Goal: Check status: Check status

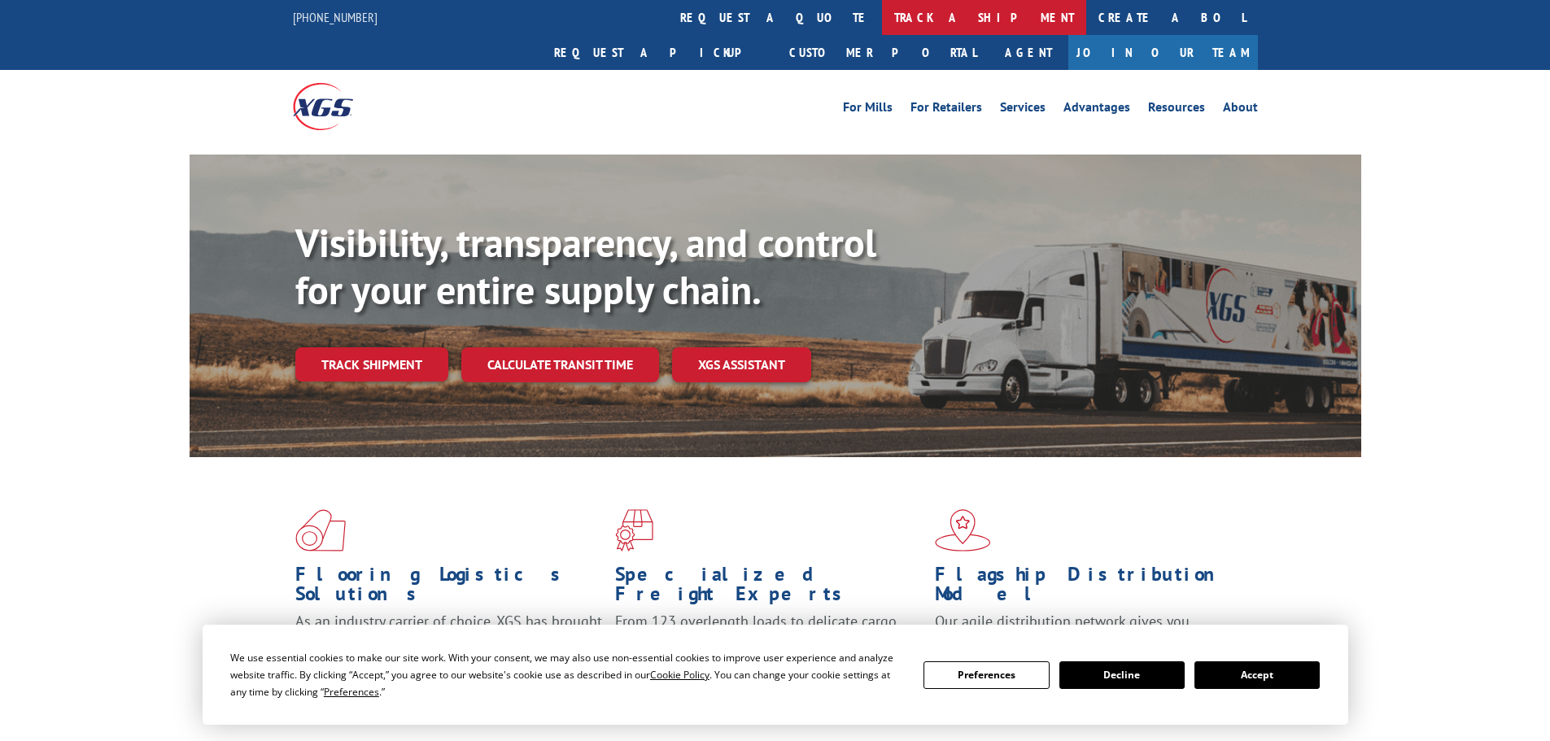
click at [882, 16] on link "track a shipment" at bounding box center [984, 17] width 204 height 35
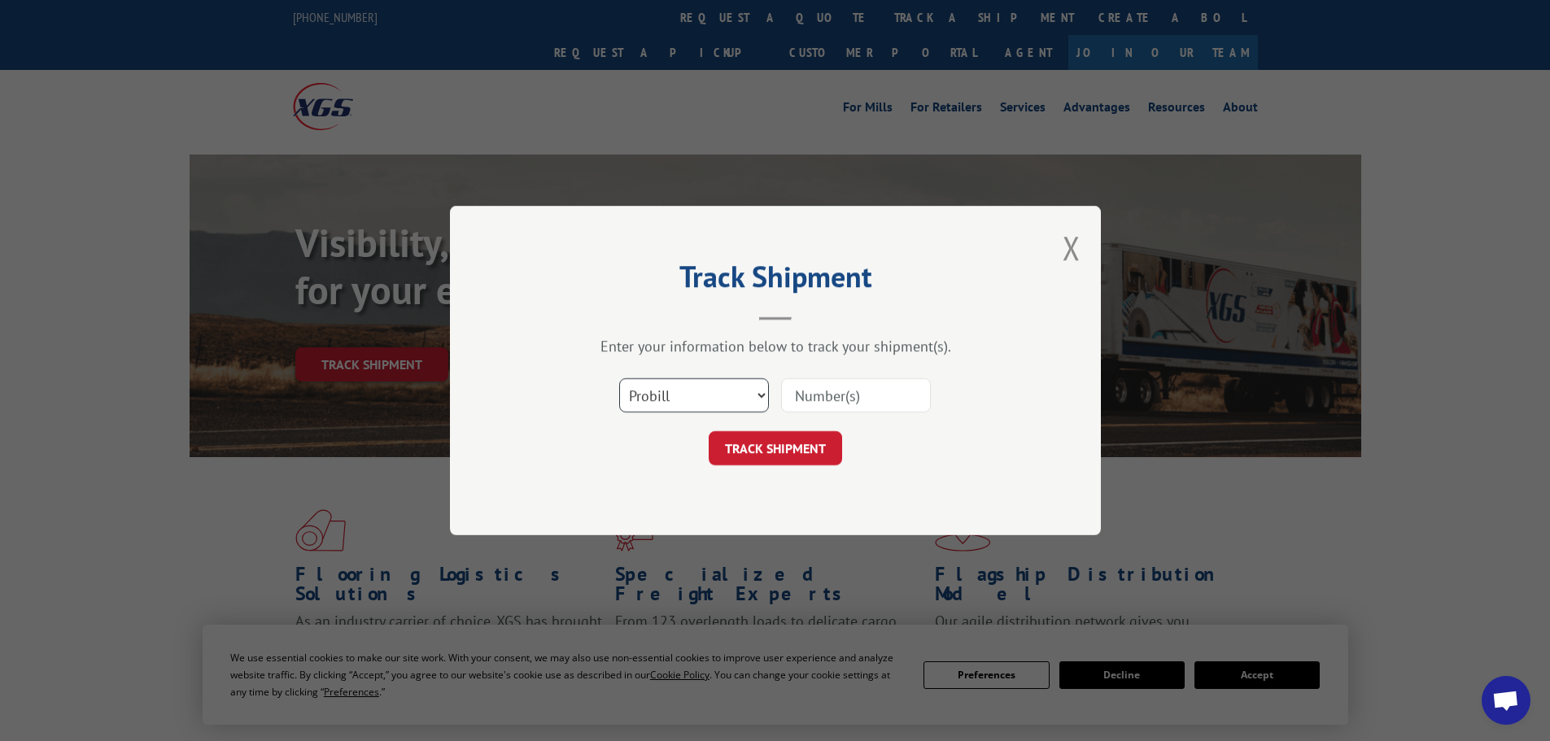
click at [756, 390] on select "Select category... Probill BOL PO" at bounding box center [694, 395] width 150 height 34
select select "bol"
click at [619, 378] on select "Select category... Probill BOL PO" at bounding box center [694, 395] width 150 height 34
click at [883, 394] on input at bounding box center [856, 395] width 150 height 34
type input "16351879"
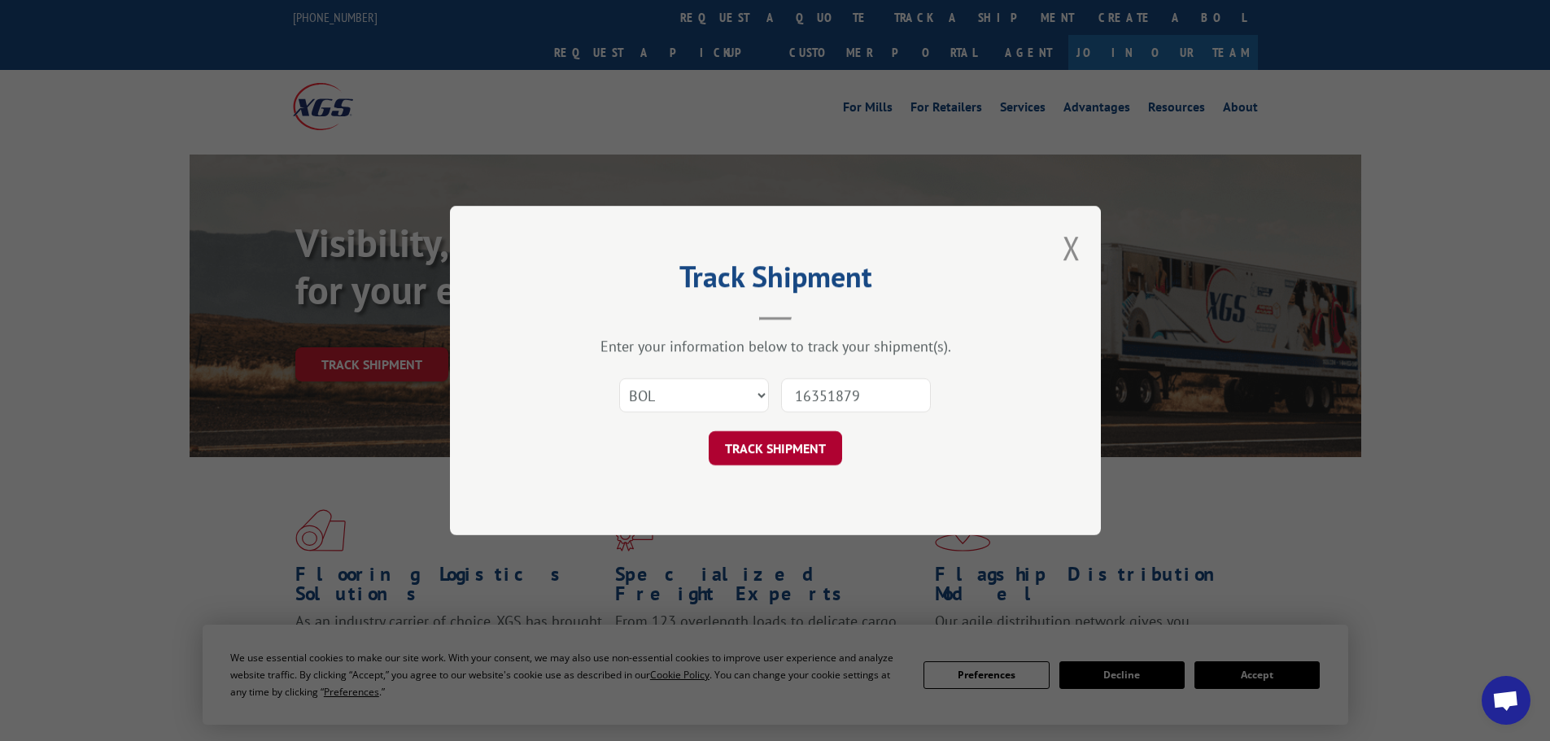
click at [817, 452] on button "TRACK SHIPMENT" at bounding box center [775, 448] width 133 height 34
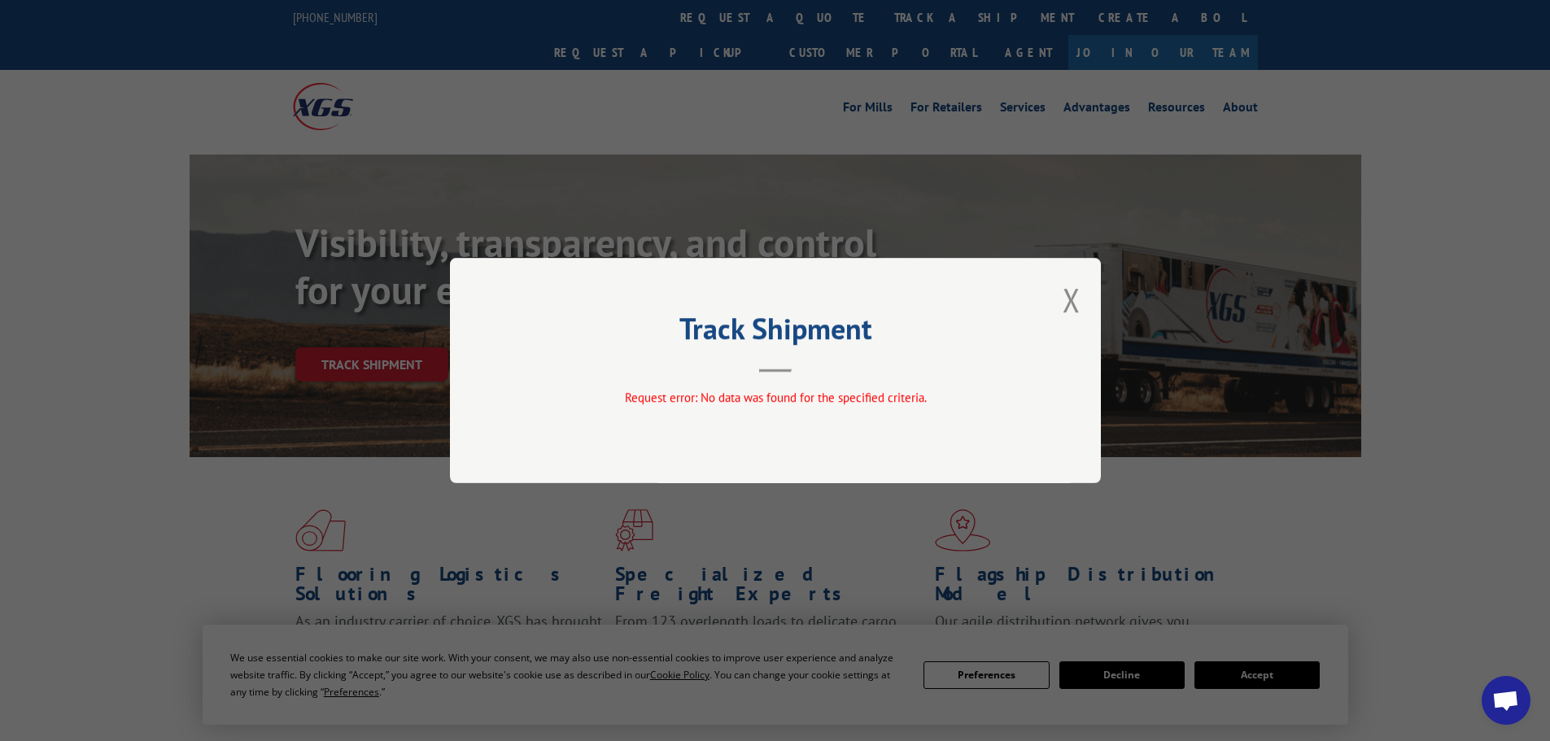
click at [1082, 290] on div "Track Shipment Request error: No data was found for the specified criteria." at bounding box center [775, 370] width 651 height 225
click at [1071, 298] on button "Close modal" at bounding box center [1072, 299] width 18 height 43
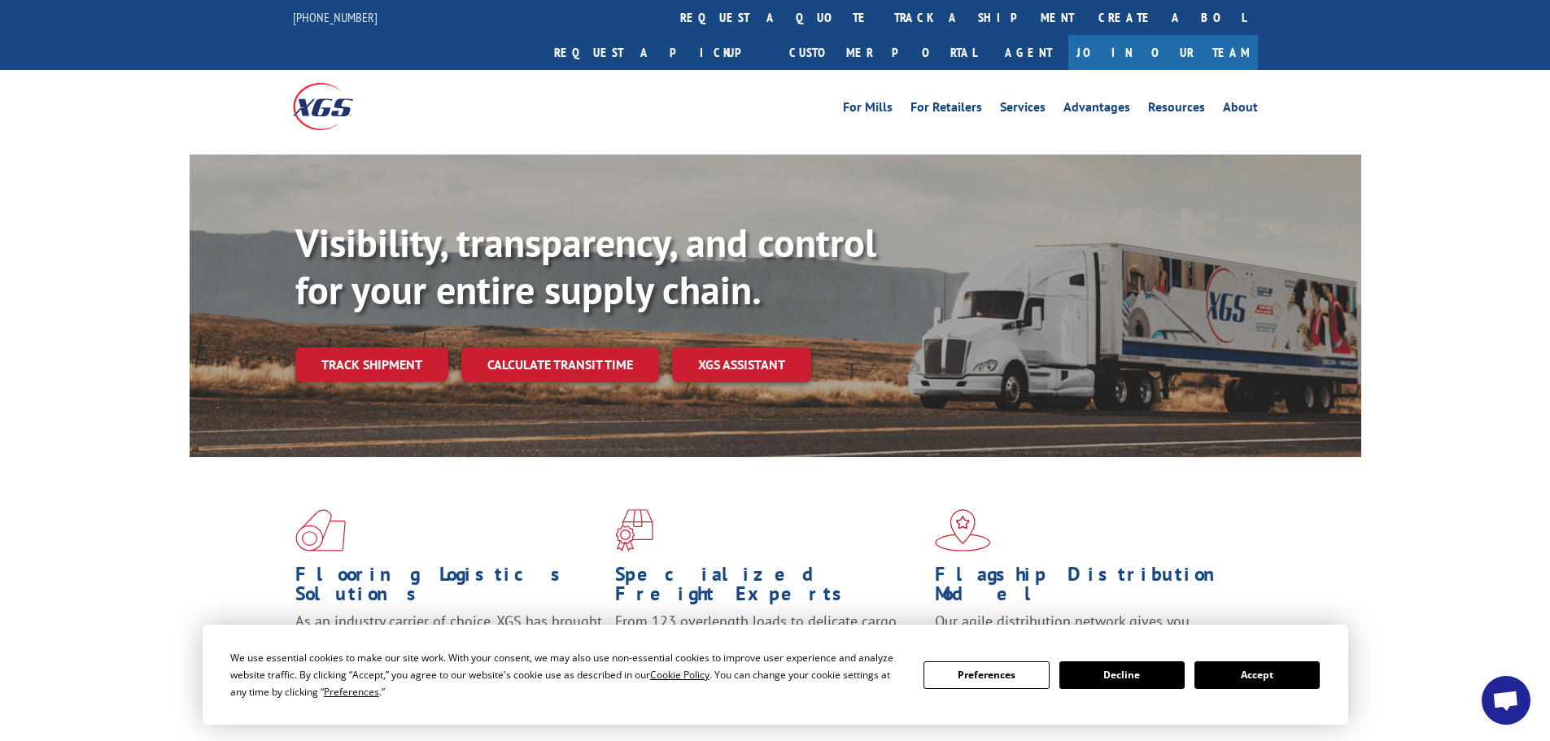
click at [882, 19] on link "track a shipment" at bounding box center [984, 17] width 204 height 35
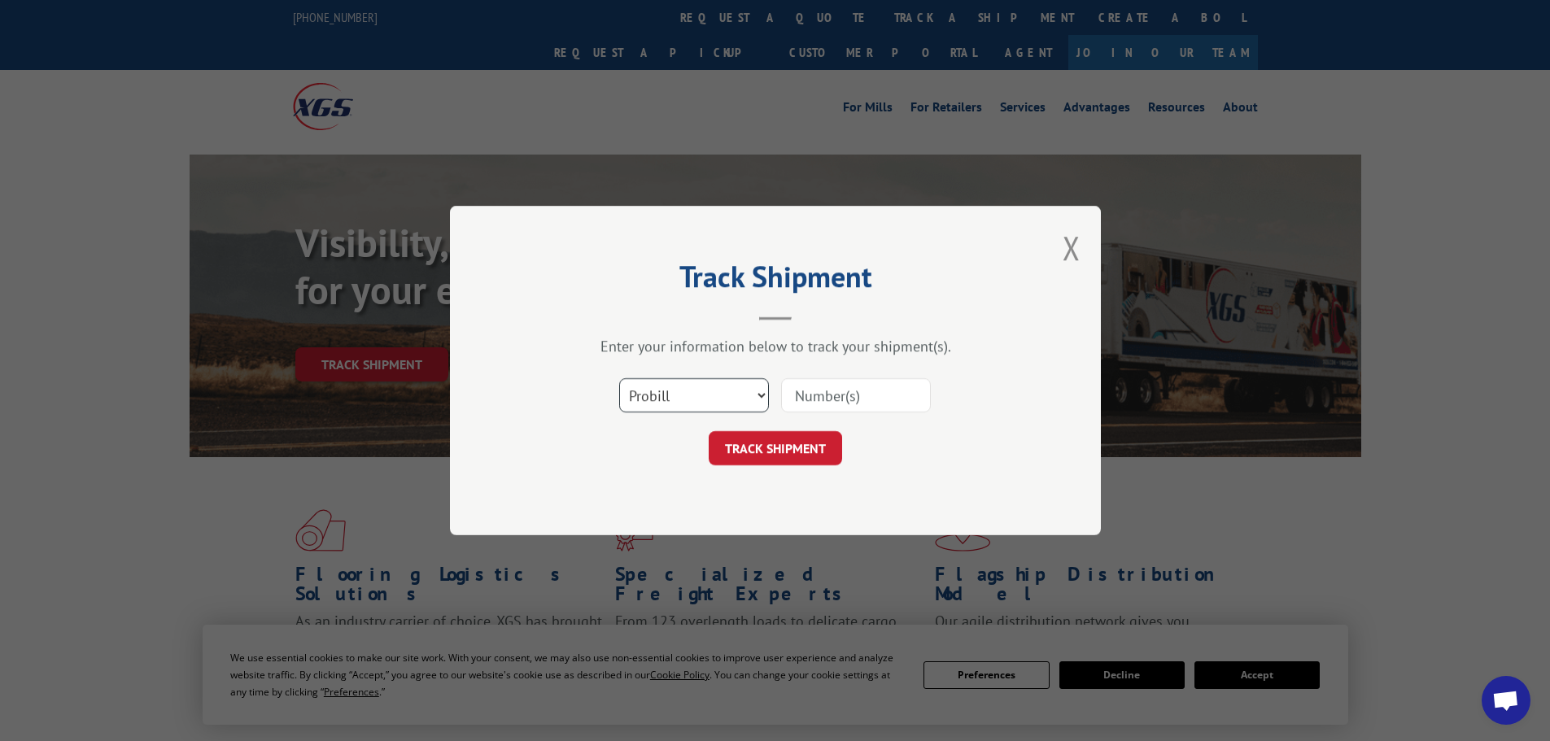
click at [756, 394] on select "Select category... Probill BOL PO" at bounding box center [694, 395] width 150 height 34
select select "bol"
click at [619, 378] on select "Select category... Probill BOL PO" at bounding box center [694, 395] width 150 height 34
click at [836, 402] on input at bounding box center [856, 395] width 150 height 34
type input "50865125"
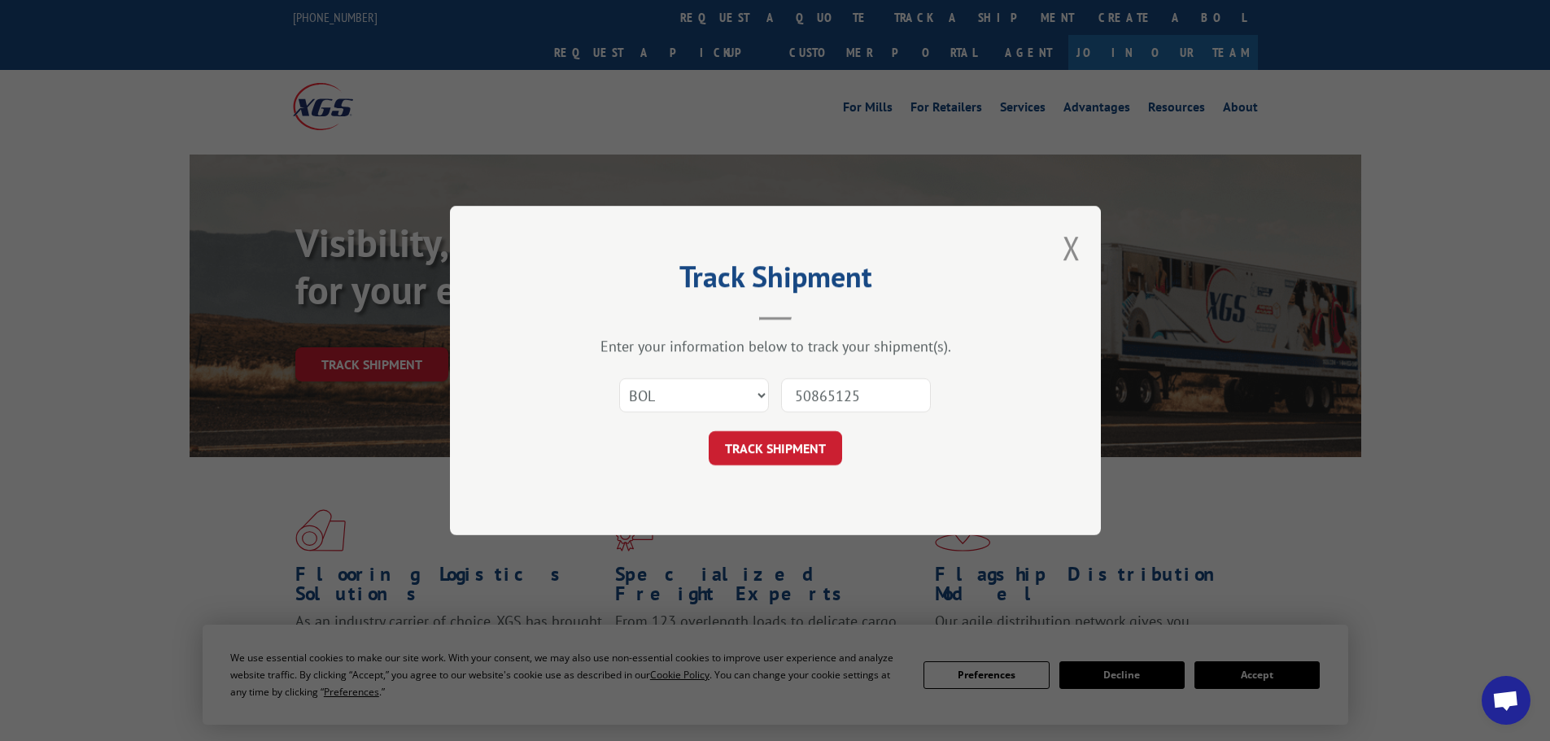
click at [756, 434] on button "TRACK SHIPMENT" at bounding box center [775, 448] width 133 height 34
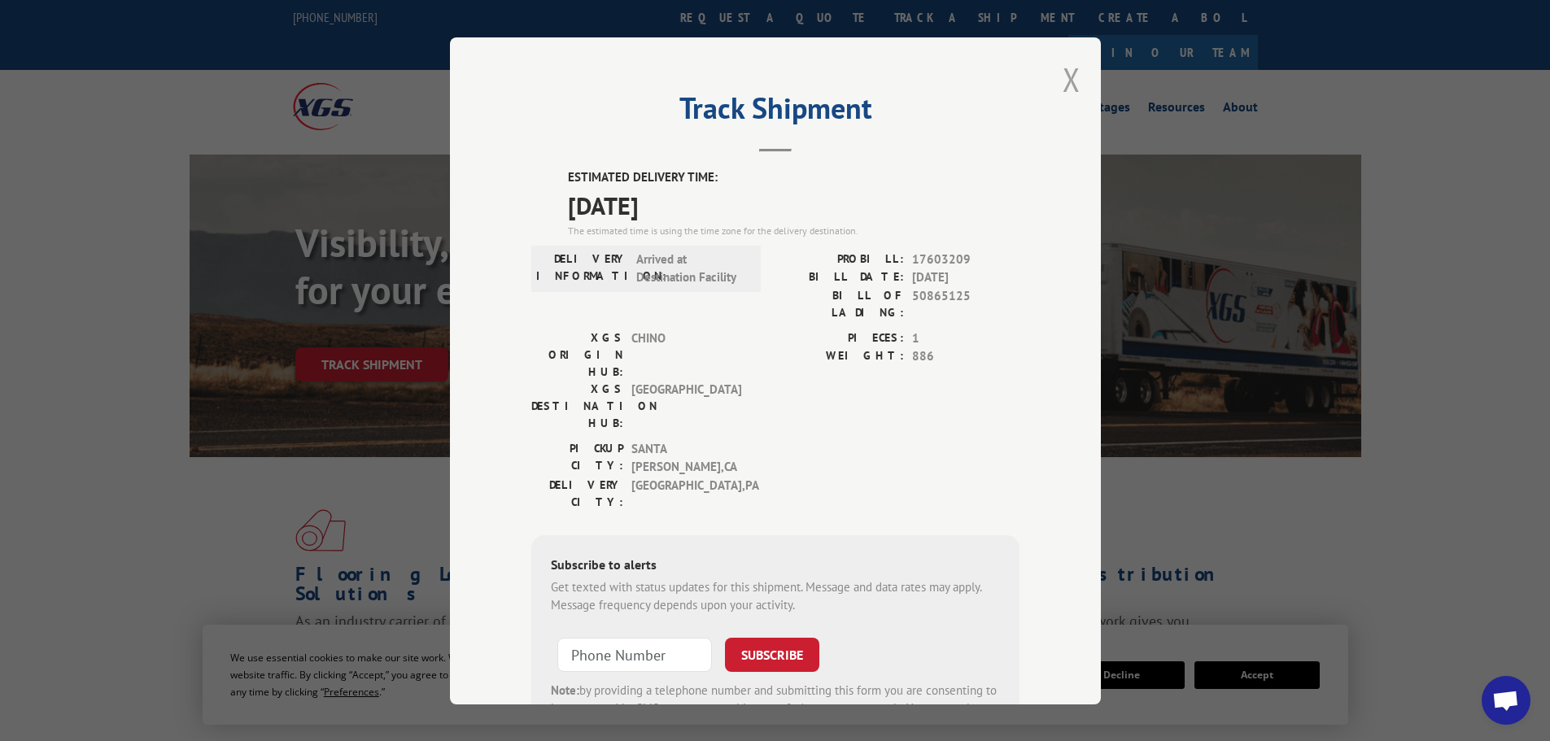
click at [1067, 80] on button "Close modal" at bounding box center [1072, 79] width 18 height 43
